Goal: Information Seeking & Learning: Understand process/instructions

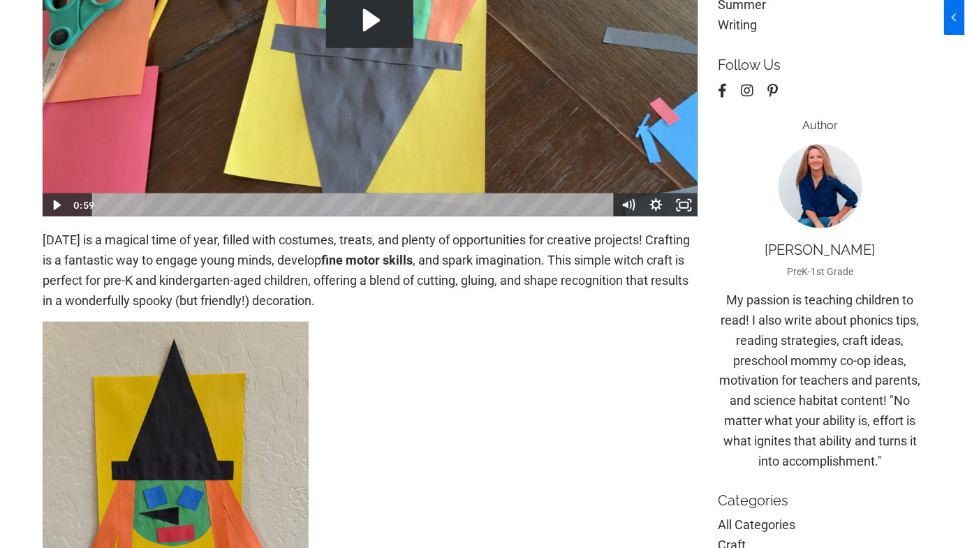
scroll to position [126, 0]
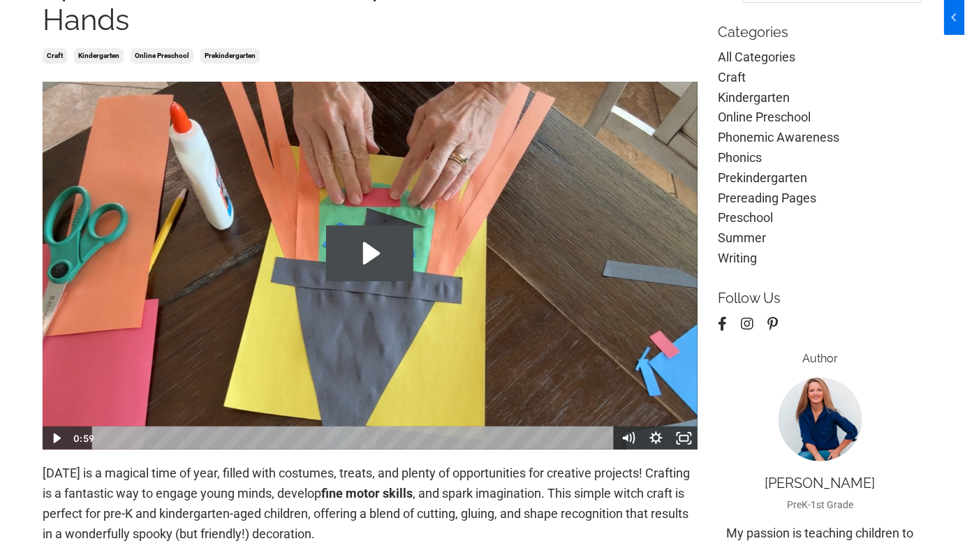
click at [394, 242] on icon "Play Video: file-uploads/sites/2147505858/video/1cc02c-8b11-1da3-2d33-e3308baf5…" at bounding box center [369, 254] width 87 height 56
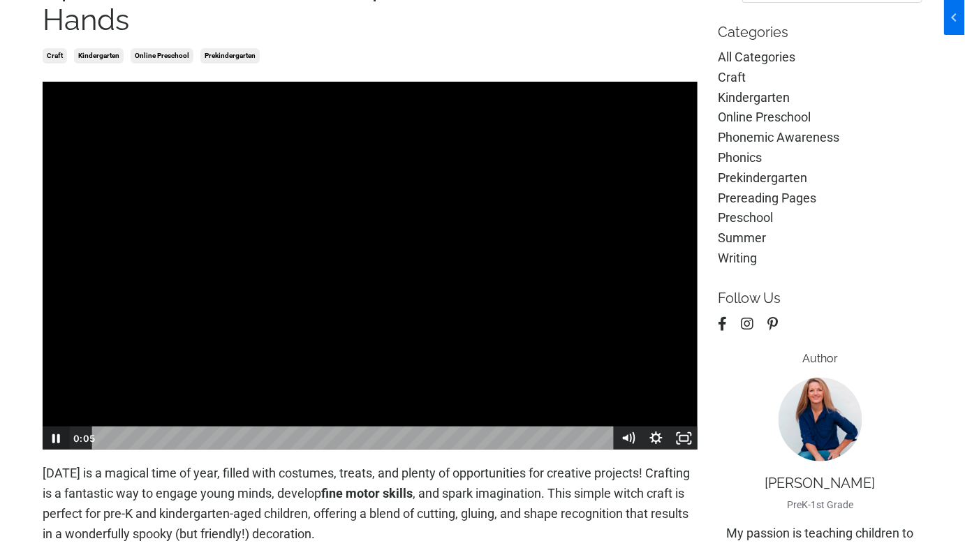
click at [59, 441] on icon "Pause" at bounding box center [56, 438] width 8 height 9
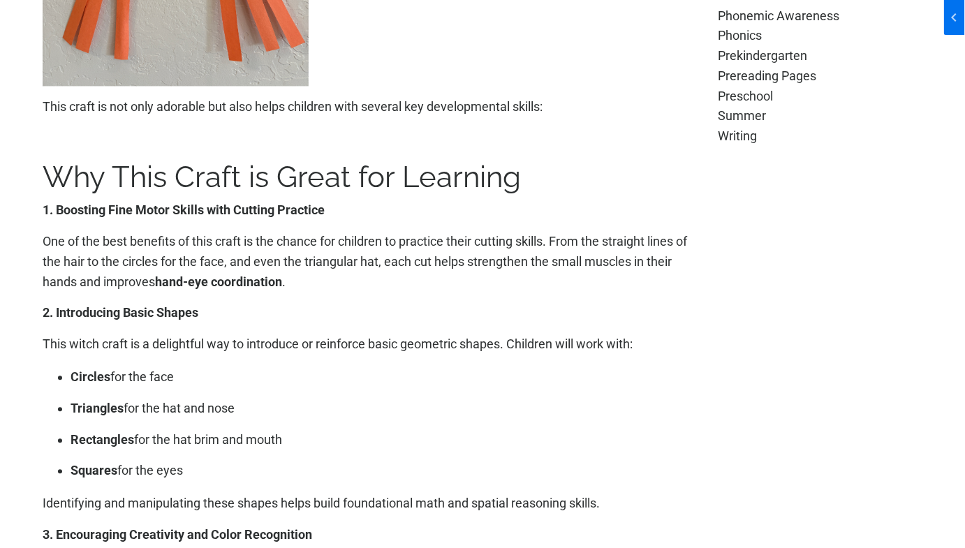
scroll to position [1015, 0]
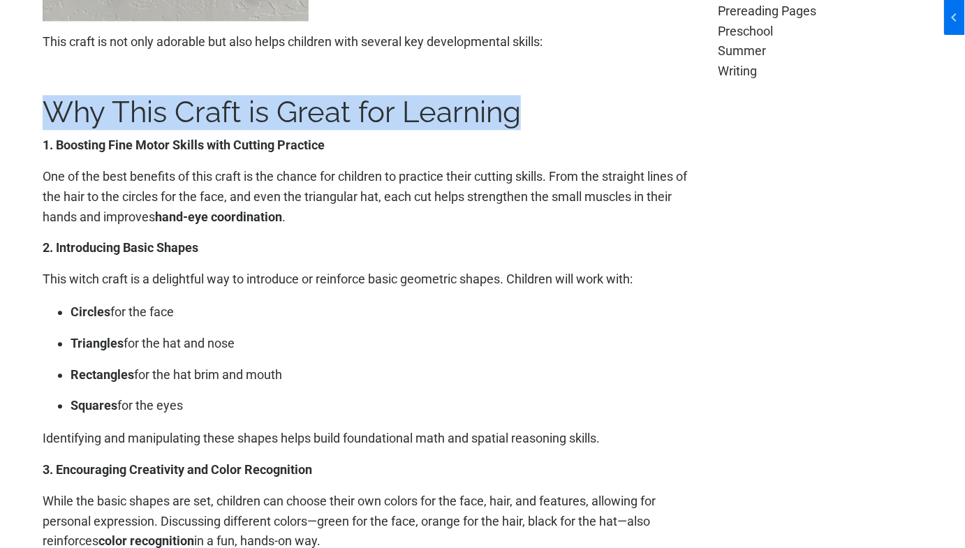
drag, startPoint x: 73, startPoint y: 110, endPoint x: 558, endPoint y: 103, distance: 485.3
click at [558, 103] on h1 "Why This Craft is Great for Learning" at bounding box center [370, 112] width 655 height 35
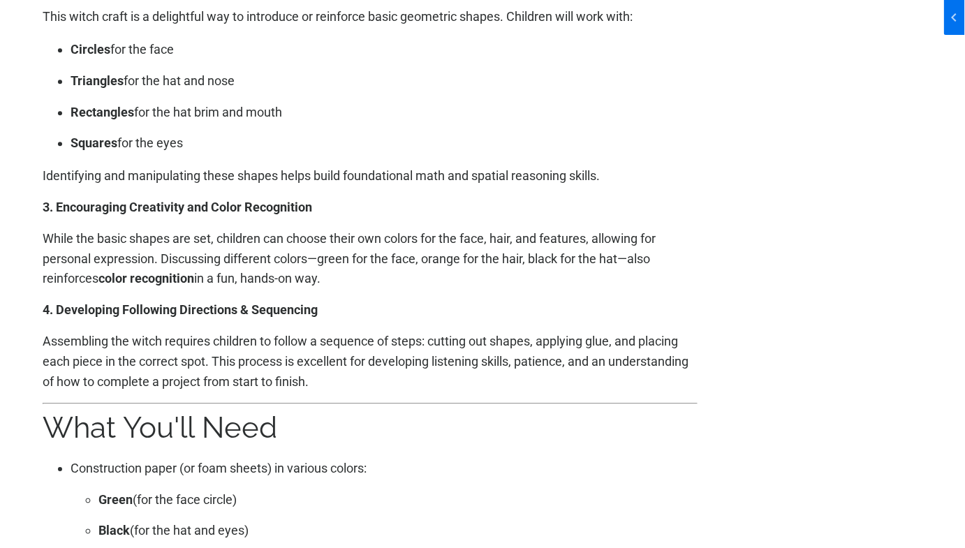
scroll to position [1459, 0]
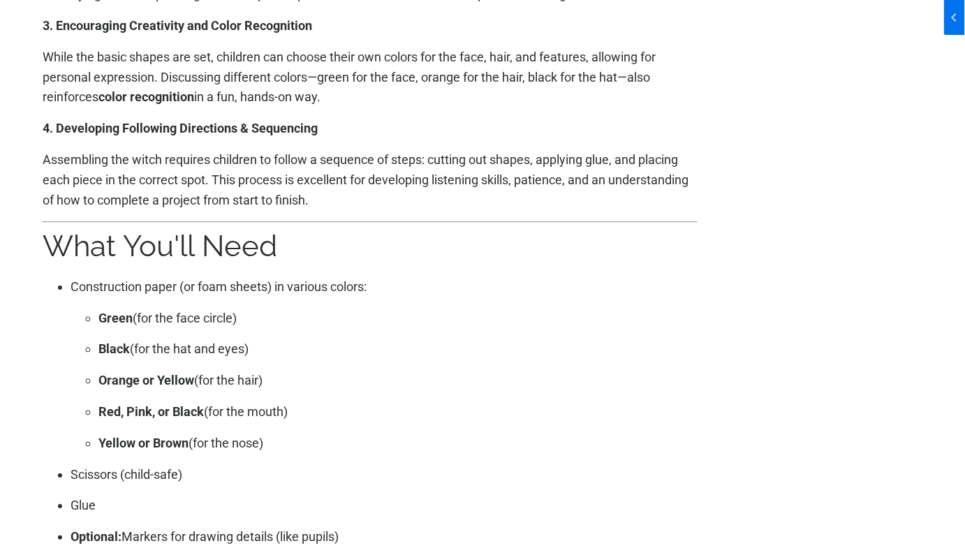
drag, startPoint x: 43, startPoint y: 242, endPoint x: 341, endPoint y: 242, distance: 298.1
click at [341, 242] on h1 "What You'll Need" at bounding box center [370, 246] width 655 height 35
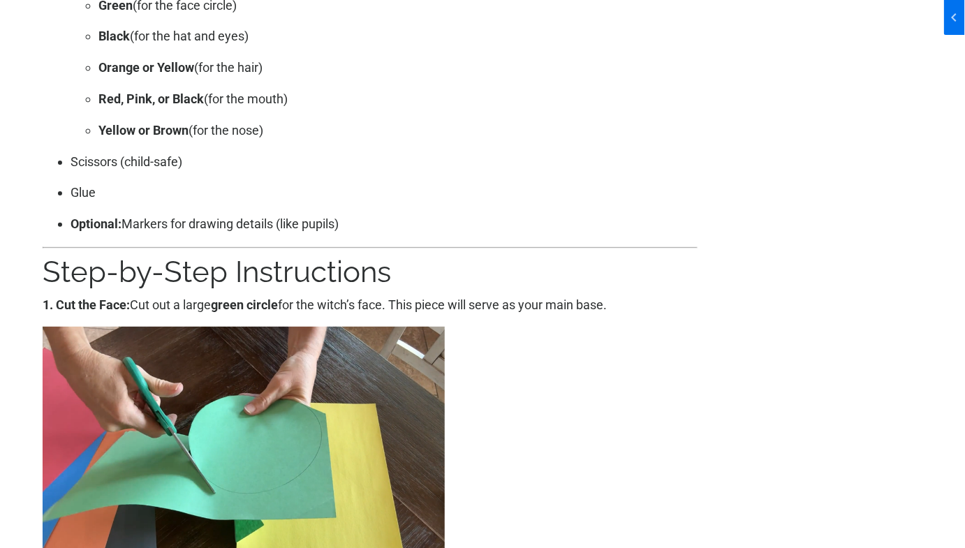
scroll to position [1777, 0]
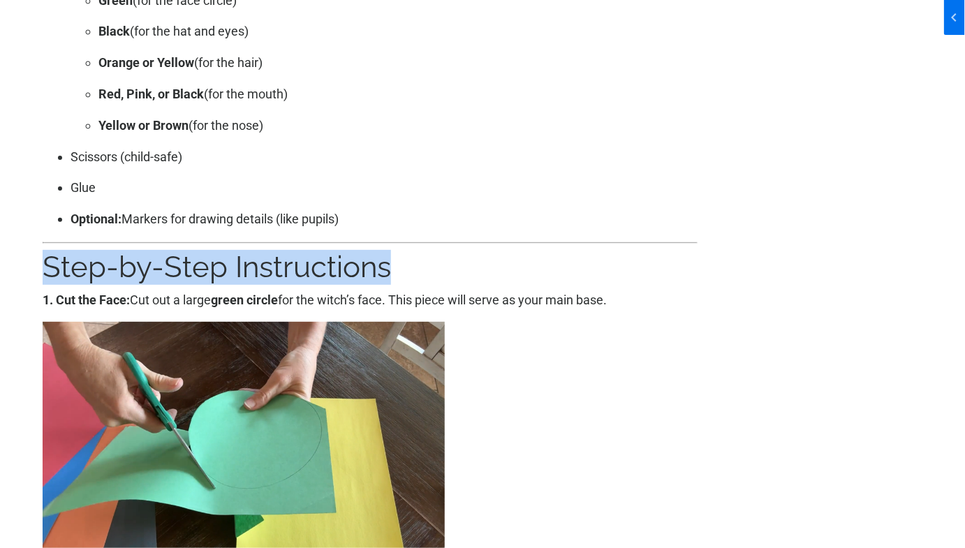
drag, startPoint x: 32, startPoint y: 267, endPoint x: 473, endPoint y: 257, distance: 440.7
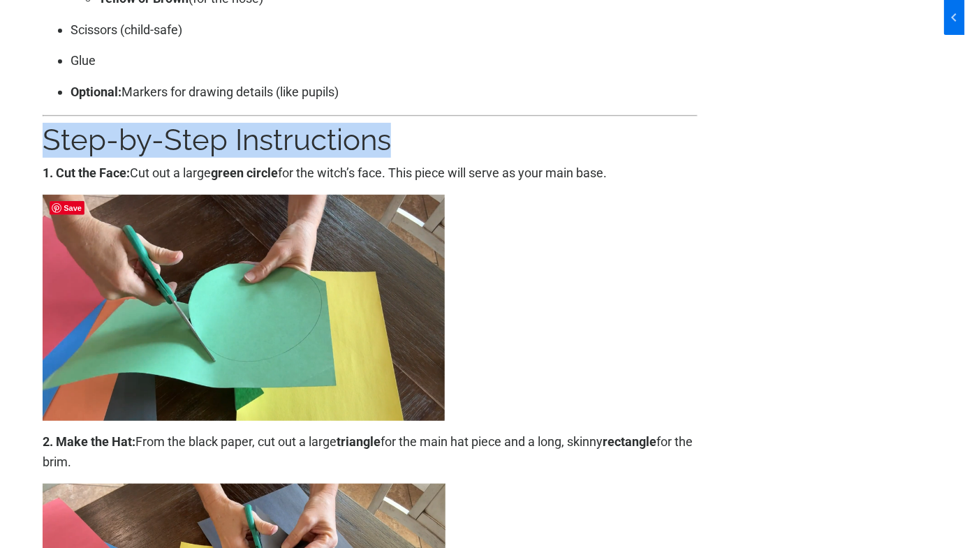
scroll to position [1967, 0]
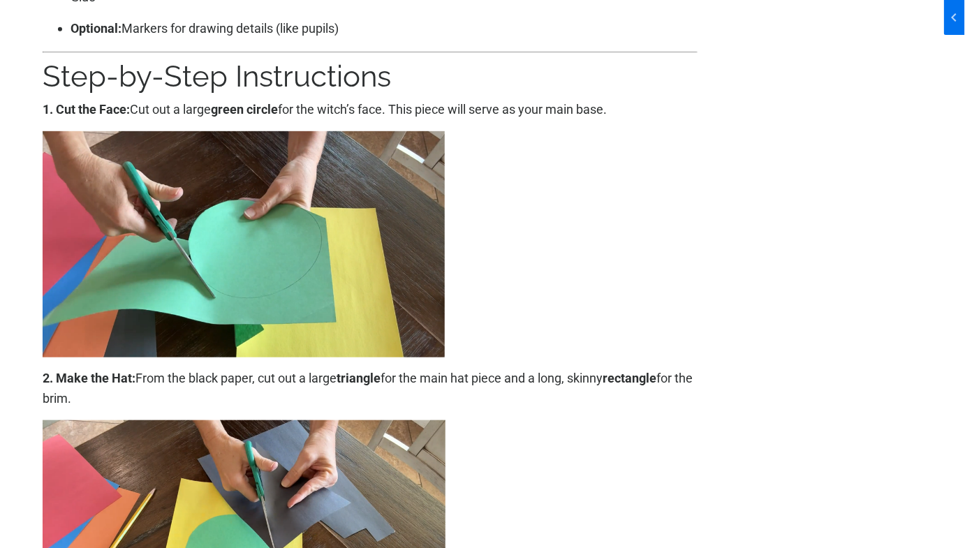
click at [553, 242] on icon at bounding box center [370, 244] width 655 height 226
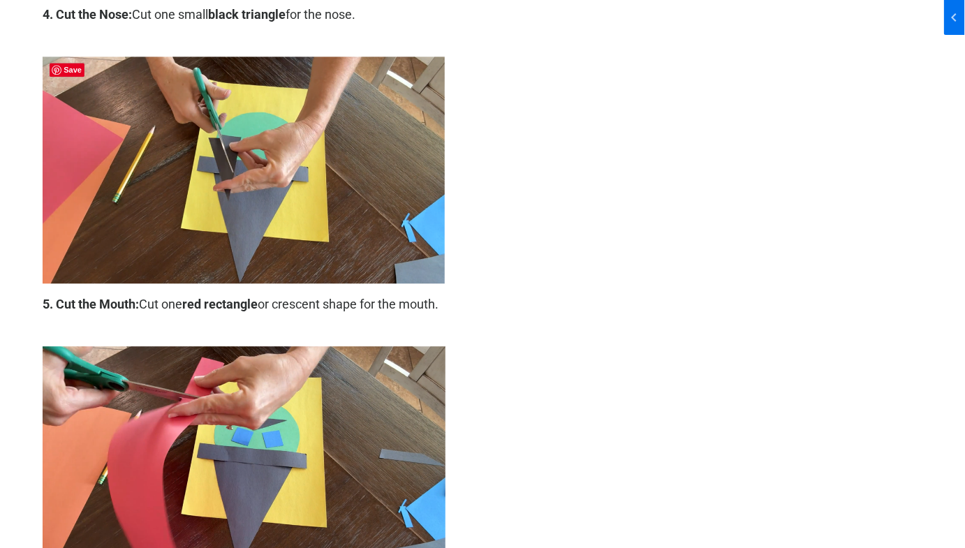
scroll to position [2882, 0]
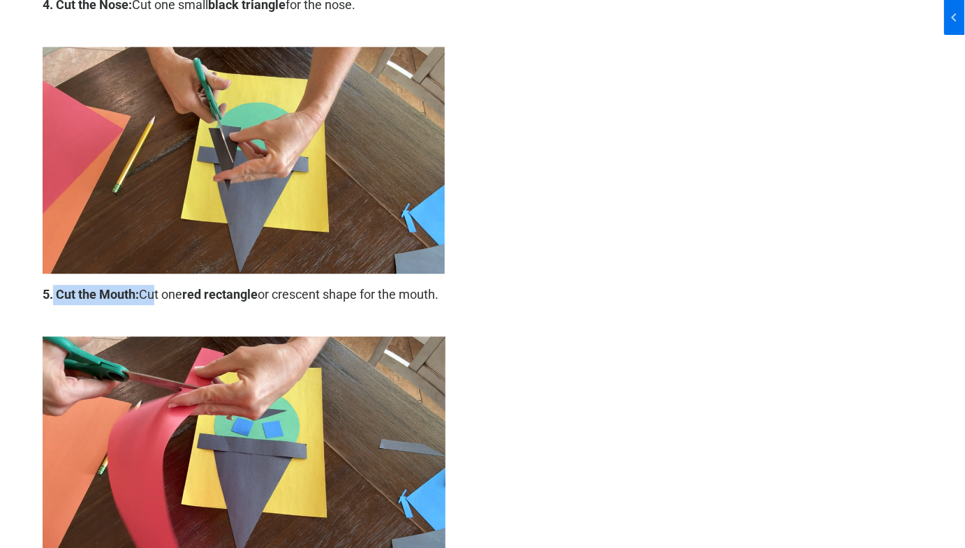
drag, startPoint x: 54, startPoint y: 297, endPoint x: 149, endPoint y: 300, distance: 95.7
click at [149, 300] on p "5. Cut the Mouth: Cut one red rectangle or crescent shape for the mouth." at bounding box center [370, 295] width 655 height 20
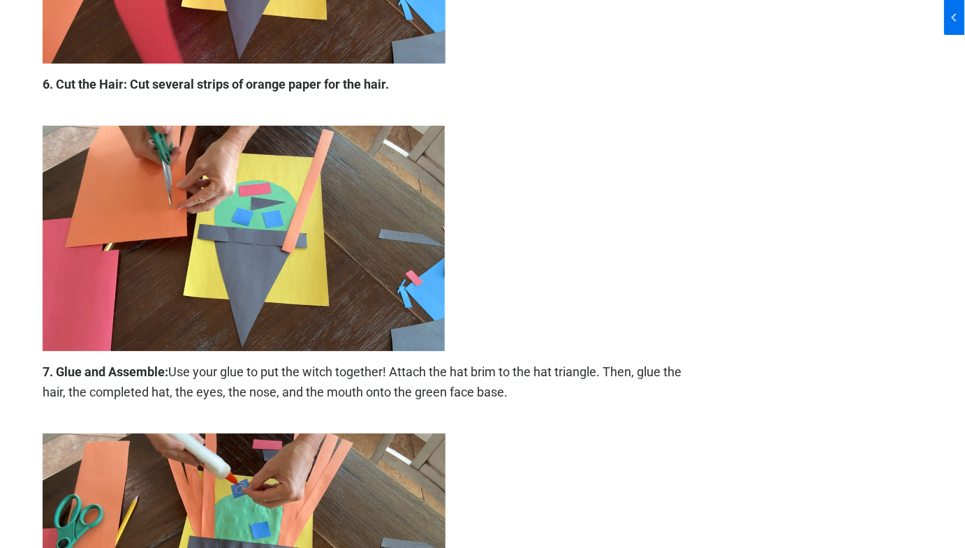
scroll to position [3453, 0]
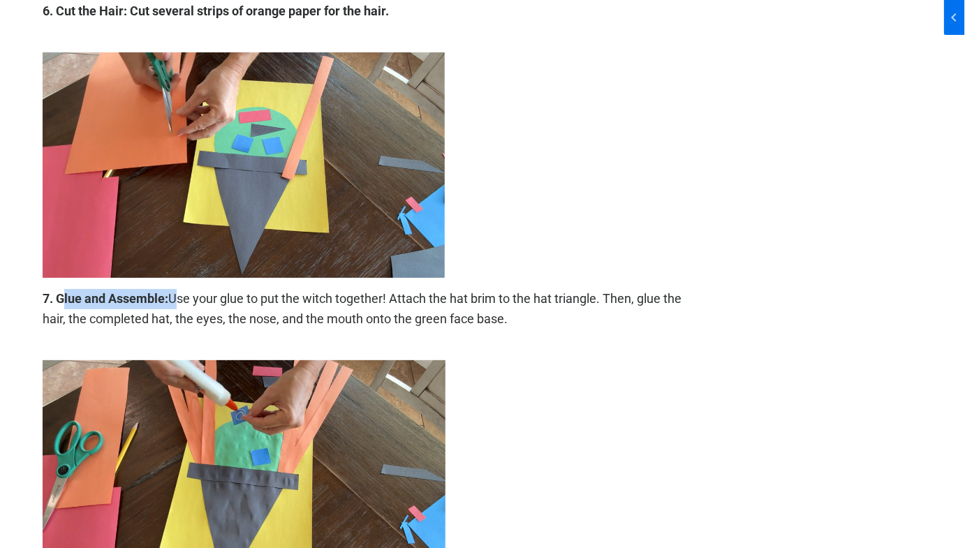
drag, startPoint x: 63, startPoint y: 299, endPoint x: 176, endPoint y: 302, distance: 113.1
click at [176, 302] on p "7. Glue and Assemble: Use your glue to put the witch together! Attach the hat b…" at bounding box center [370, 309] width 655 height 40
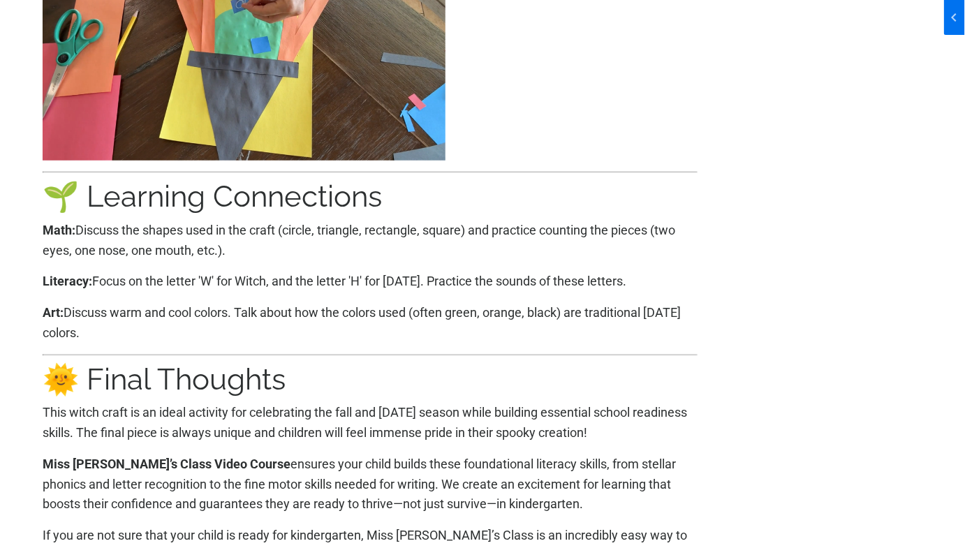
scroll to position [3897, 0]
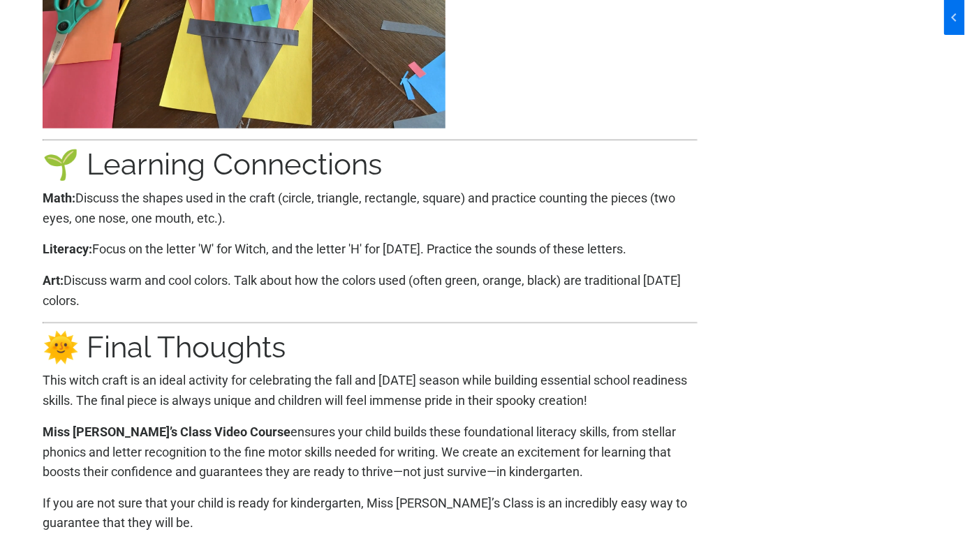
drag, startPoint x: 40, startPoint y: 172, endPoint x: 420, endPoint y: 161, distance: 379.9
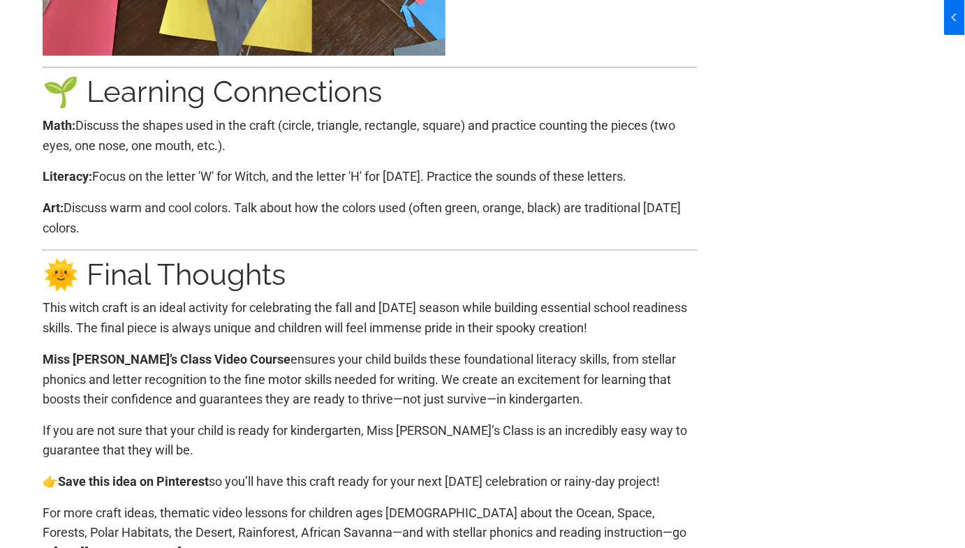
scroll to position [4024, 0]
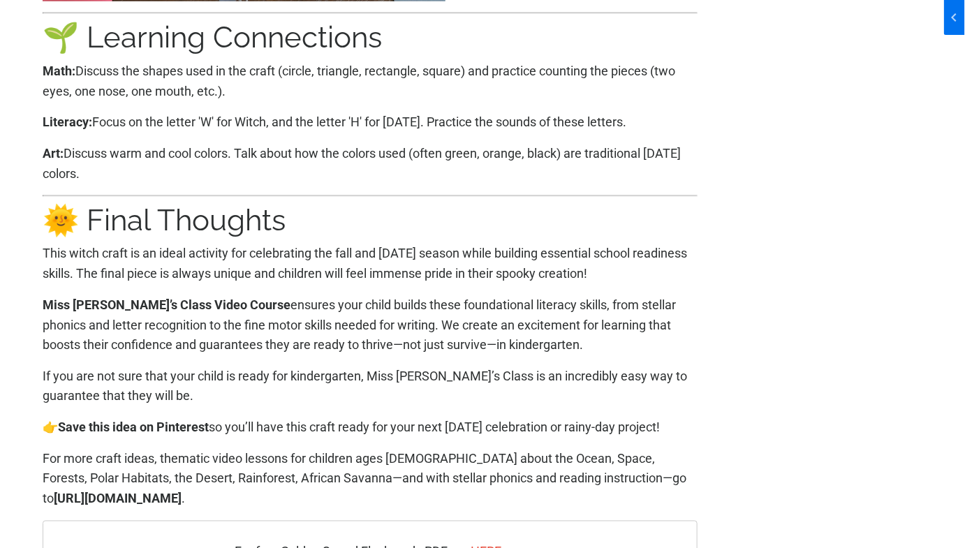
drag, startPoint x: 325, startPoint y: 229, endPoint x: 3, endPoint y: 210, distance: 322.4
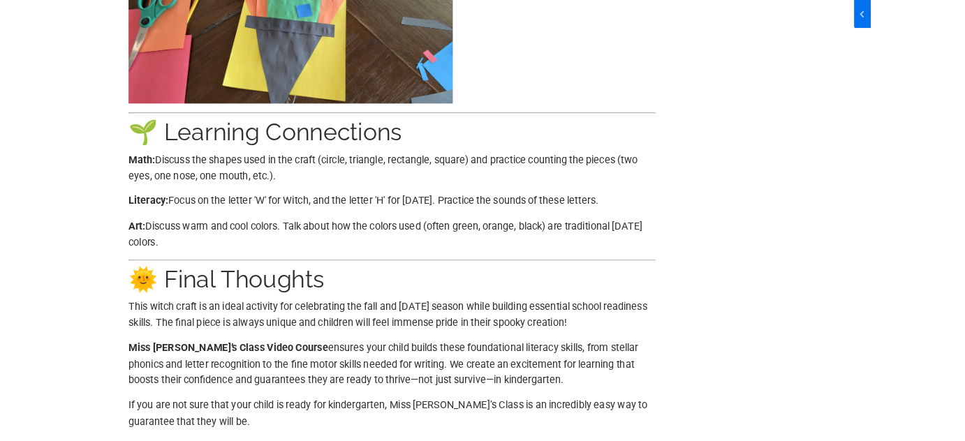
scroll to position [3770, 0]
